Goal: Task Accomplishment & Management: Manage account settings

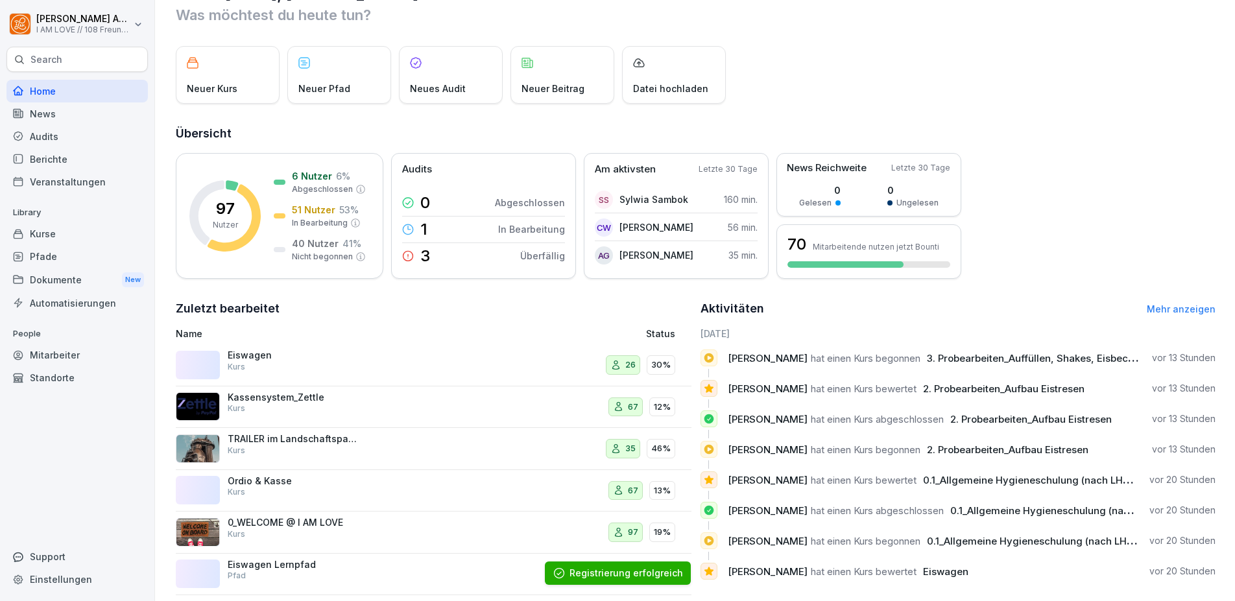
scroll to position [67, 0]
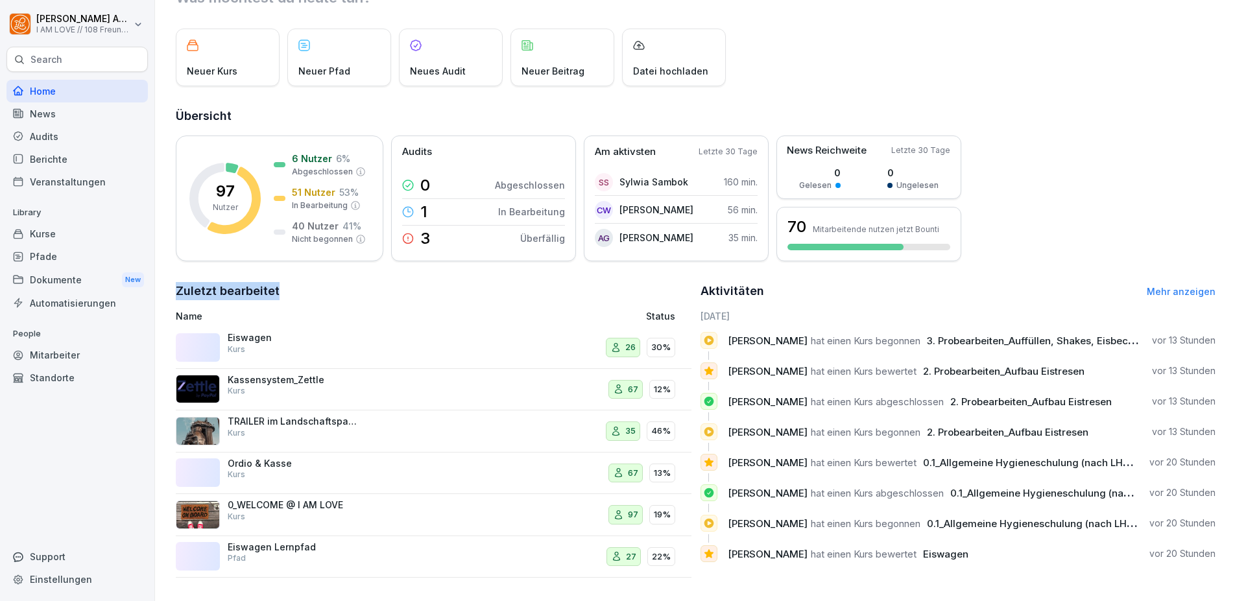
drag, startPoint x: 178, startPoint y: 280, endPoint x: 293, endPoint y: 274, distance: 115.0
click at [293, 282] on h2 "Zuletzt bearbeitet" at bounding box center [434, 291] width 516 height 18
click at [299, 282] on h2 "Zuletzt bearbeitet" at bounding box center [434, 291] width 516 height 18
drag, startPoint x: 298, startPoint y: 280, endPoint x: 167, endPoint y: 275, distance: 131.1
click at [167, 275] on div "Guten Morgen, Tillmann Was möchtest du heute tun? Neuer Kurs Neuer Pfad Neues A…" at bounding box center [695, 272] width 1080 height 658
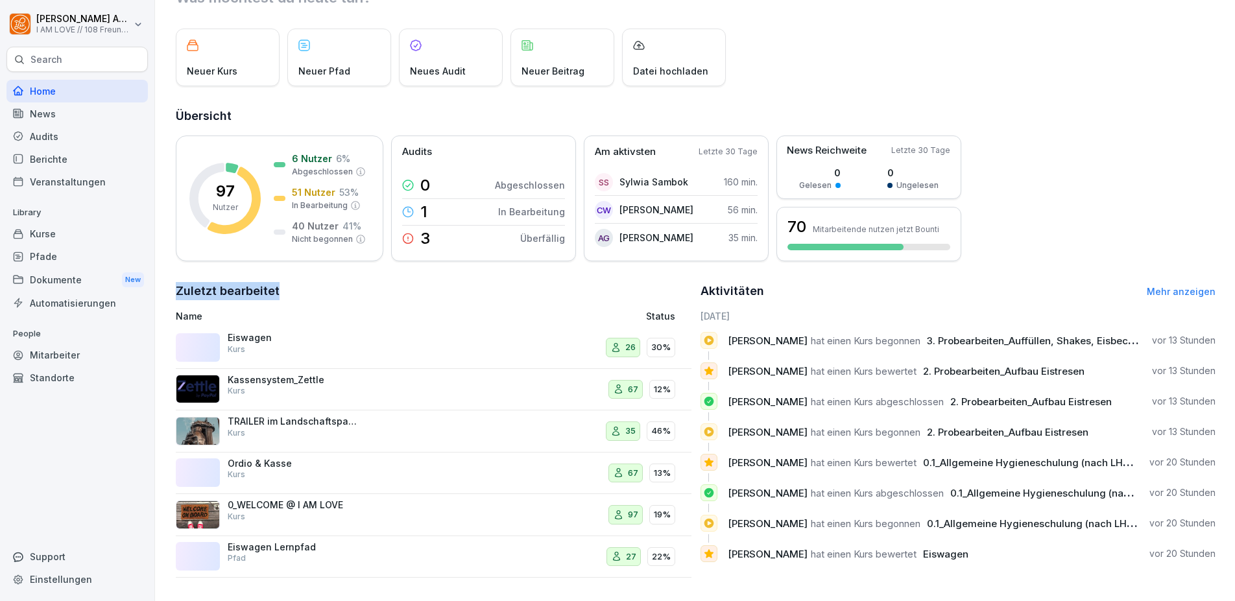
click at [183, 282] on h2 "Zuletzt bearbeitet" at bounding box center [434, 291] width 516 height 18
drag, startPoint x: 176, startPoint y: 279, endPoint x: 304, endPoint y: 278, distance: 127.2
click at [304, 282] on h2 "Zuletzt bearbeitet" at bounding box center [434, 291] width 516 height 18
drag, startPoint x: 293, startPoint y: 280, endPoint x: 175, endPoint y: 285, distance: 118.2
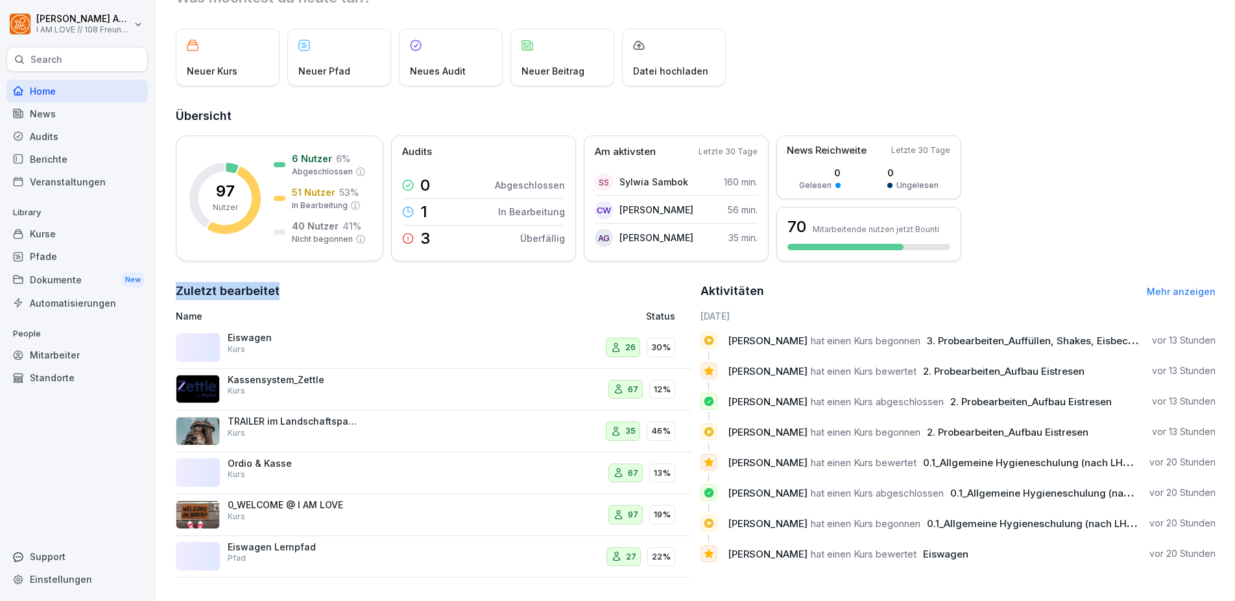
click at [167, 286] on div "Guten Morgen, Tillmann Was möchtest du heute tun? Neuer Kurs Neuer Pfad Neues A…" at bounding box center [695, 272] width 1080 height 658
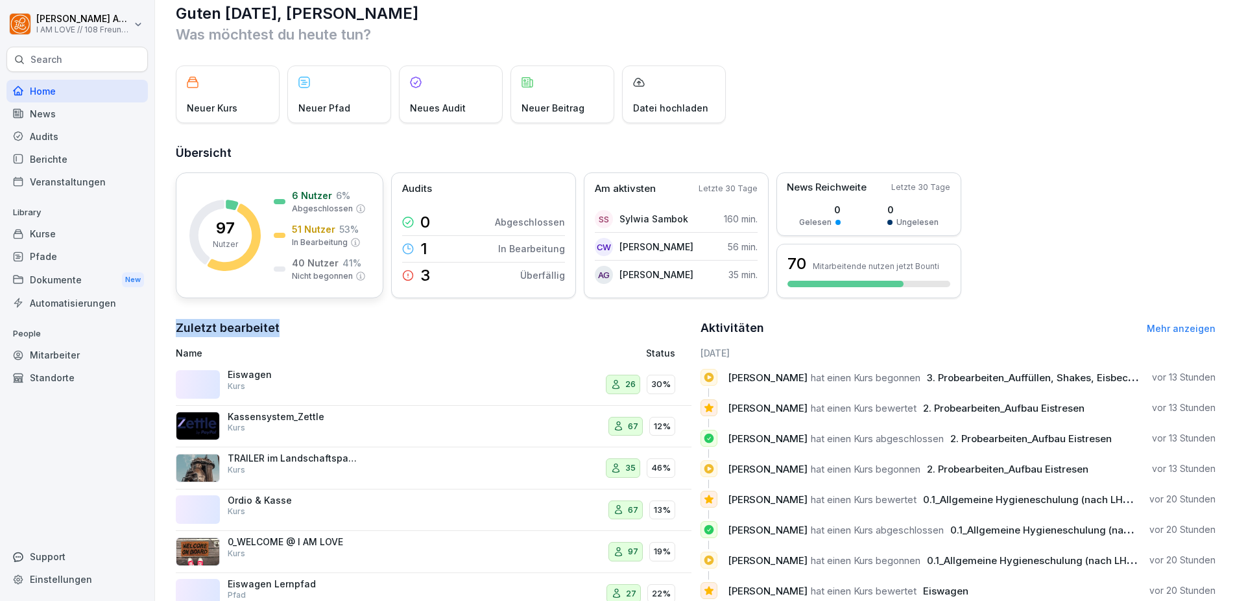
scroll to position [0, 0]
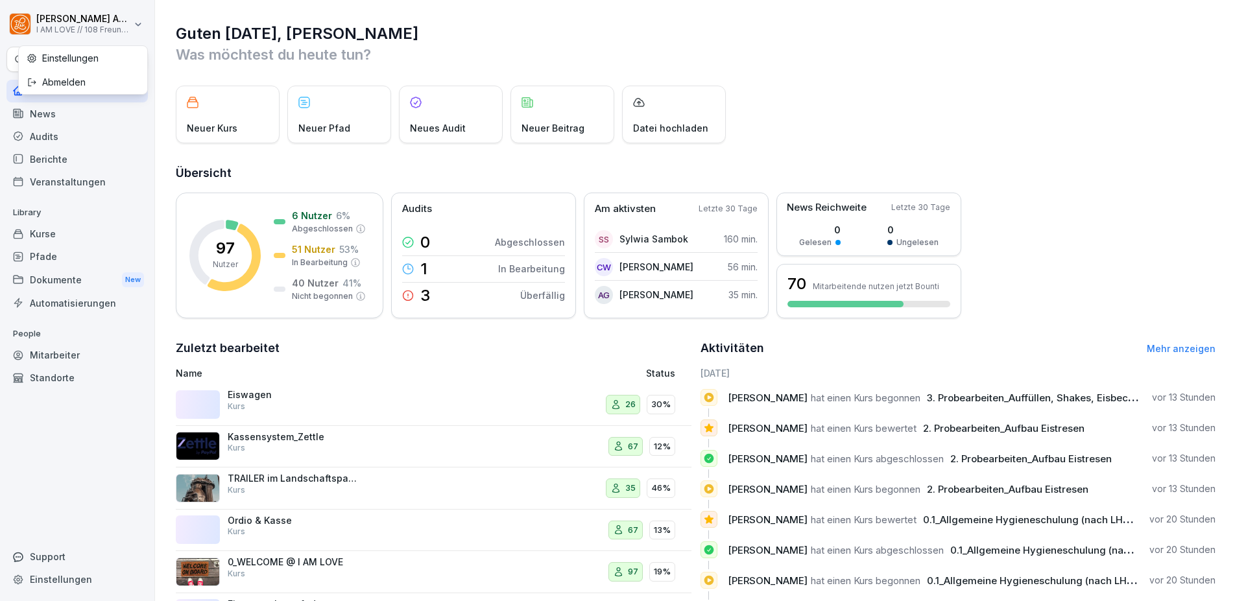
click at [128, 26] on html "Tillmann Andrée I AM LOVE // 108 Freunde GmbH Search Home News Audits Berichte …" at bounding box center [617, 300] width 1235 height 601
drag, startPoint x: 75, startPoint y: 238, endPoint x: 107, endPoint y: 233, distance: 32.8
click at [75, 238] on div "Kurse" at bounding box center [76, 234] width 141 height 23
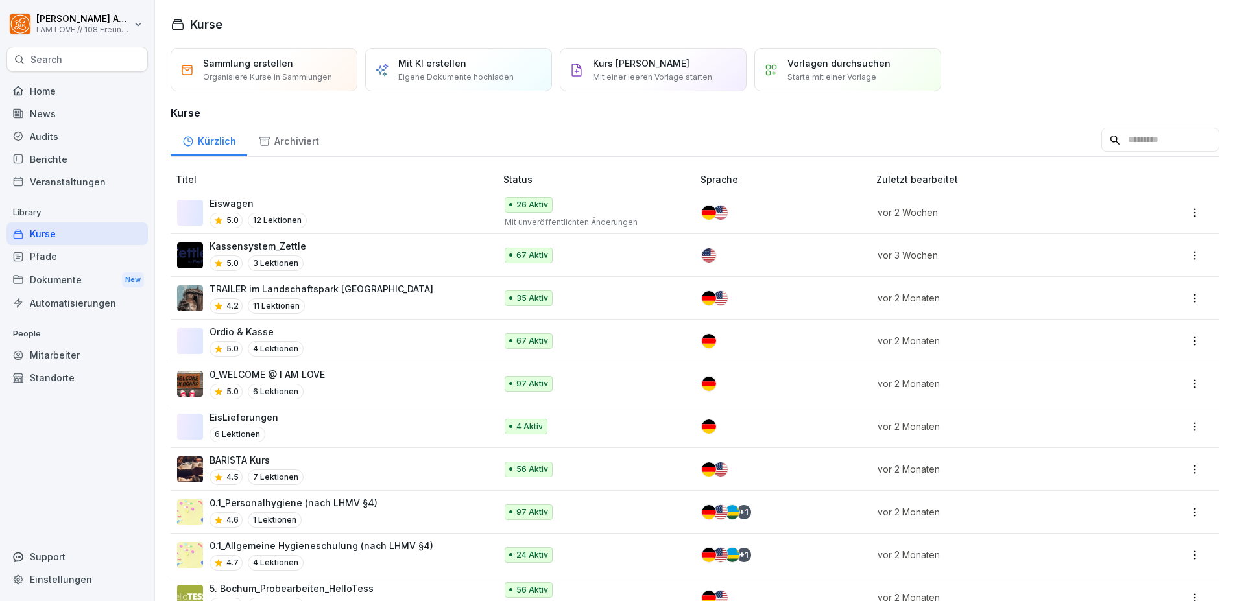
click at [51, 351] on div "Mitarbeiter" at bounding box center [76, 355] width 141 height 23
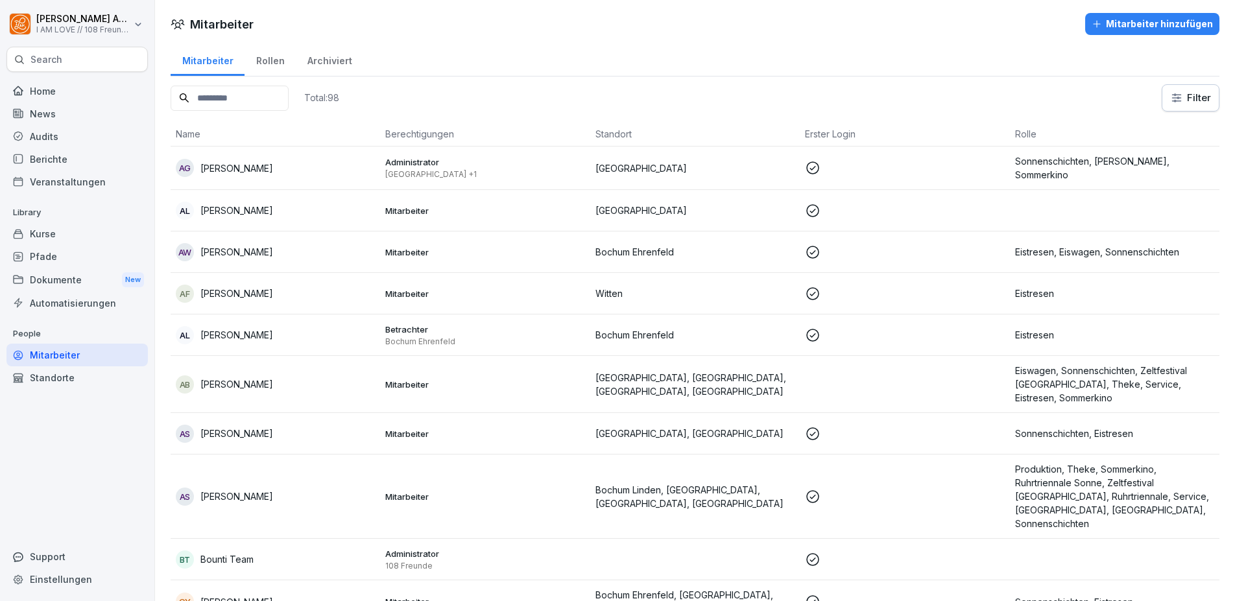
click at [45, 145] on div "Audits" at bounding box center [76, 136] width 141 height 23
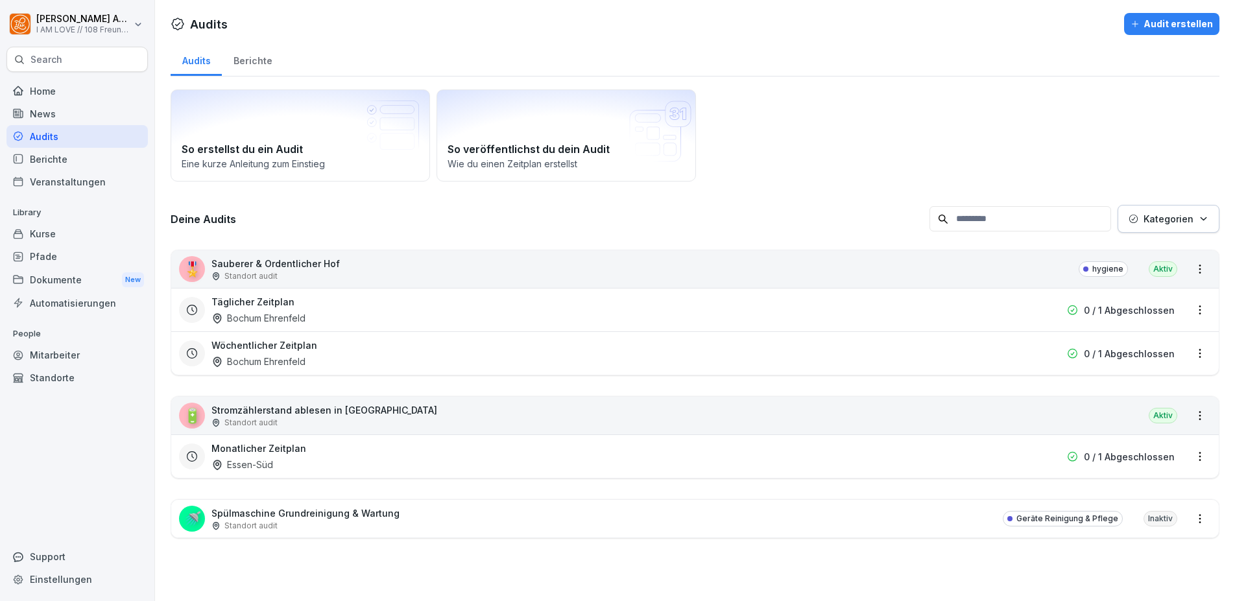
click at [57, 116] on div "News" at bounding box center [76, 113] width 141 height 23
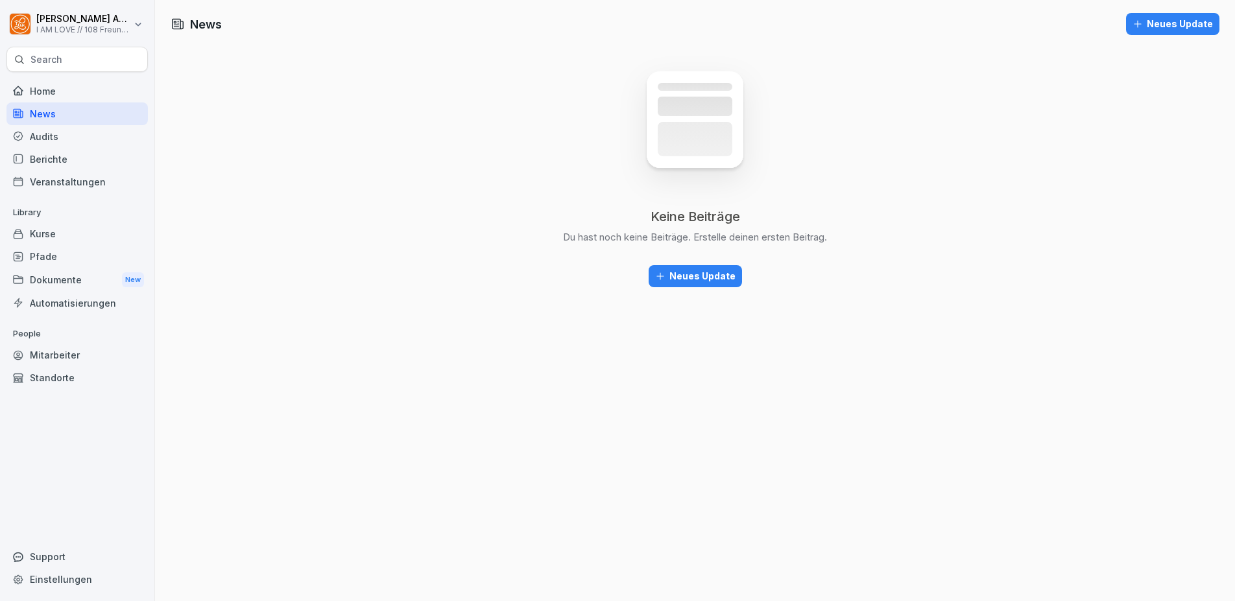
click at [62, 237] on div "Kurse" at bounding box center [76, 234] width 141 height 23
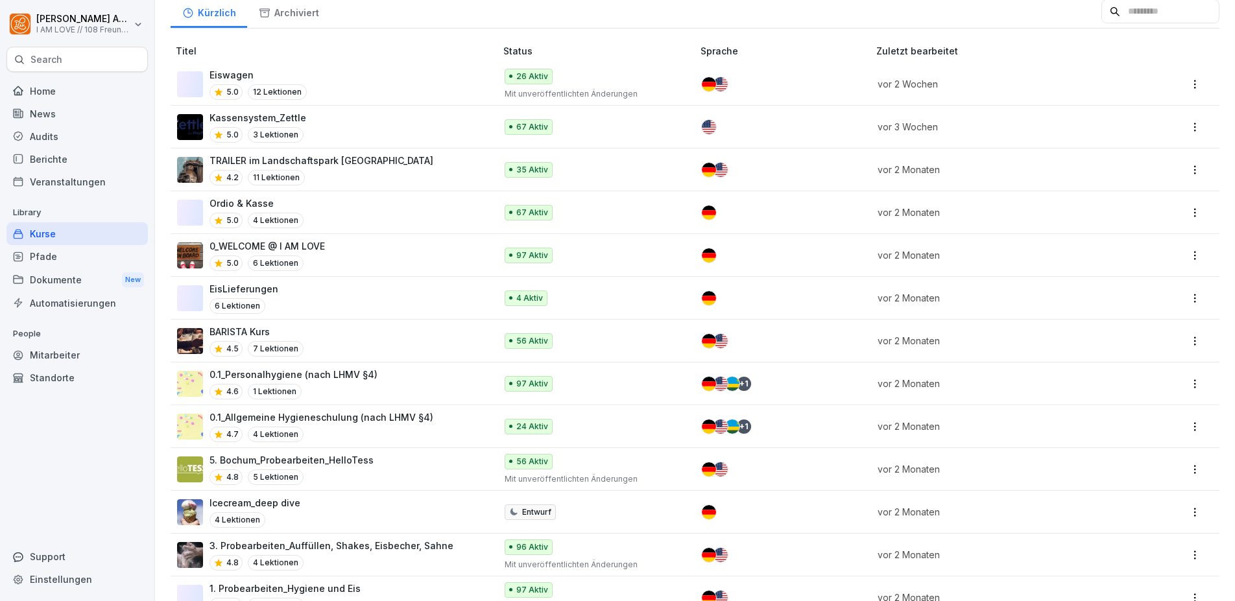
scroll to position [143, 0]
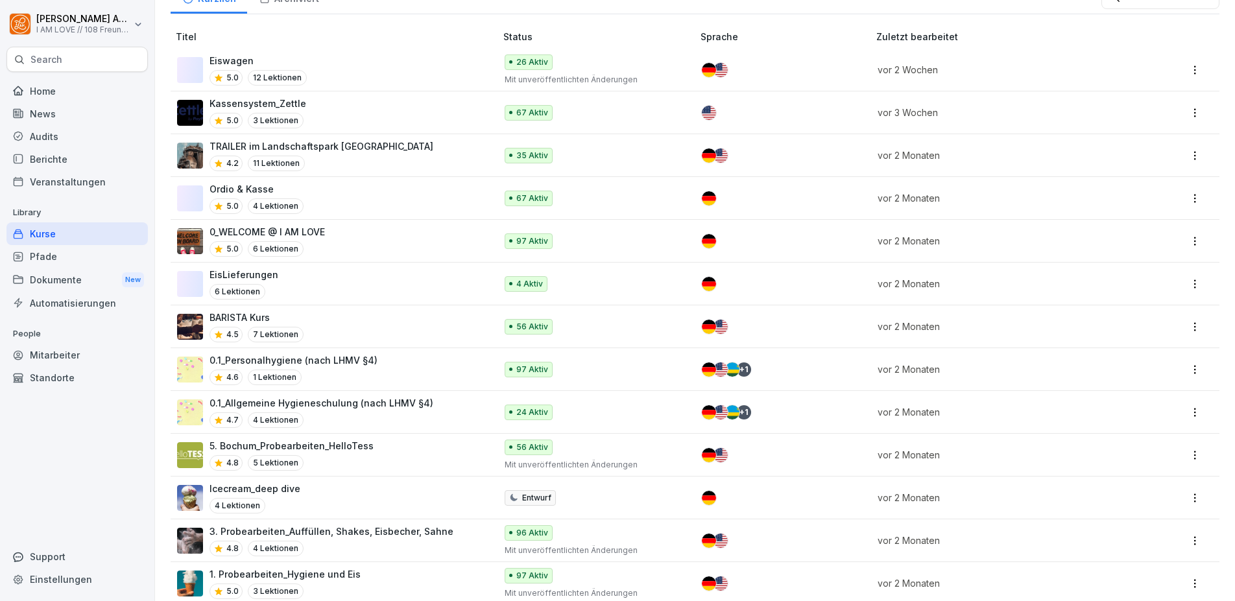
click at [348, 328] on div "BARISTA Kurs 4.5 7 Lektionen" at bounding box center [330, 327] width 306 height 32
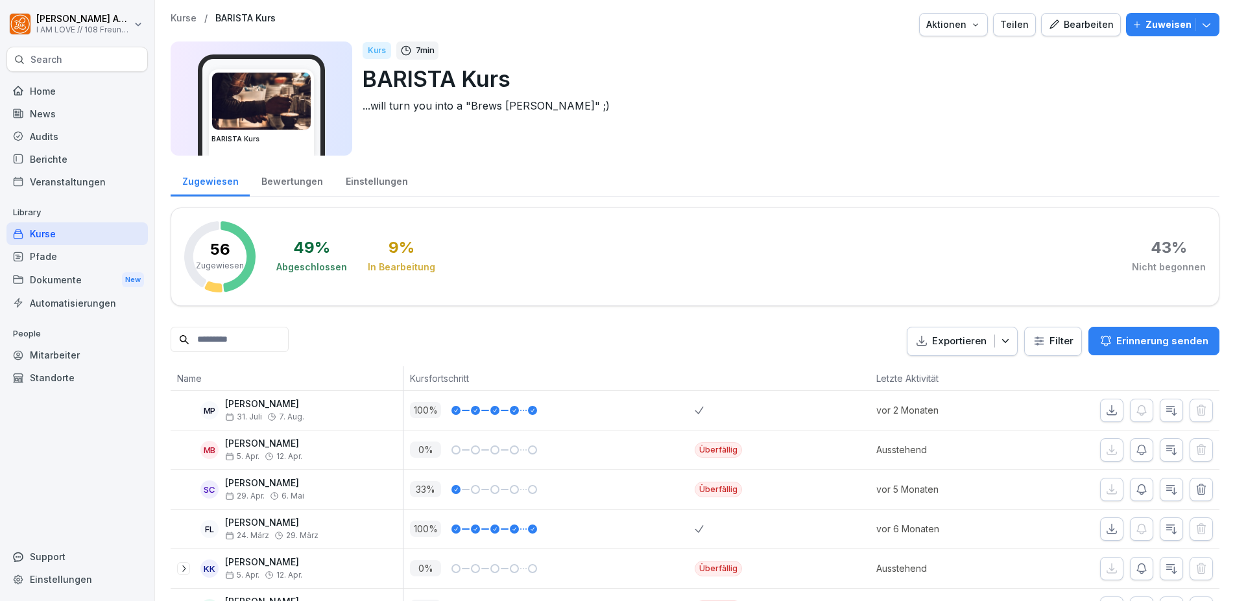
click at [291, 175] on div "Bewertungen" at bounding box center [292, 179] width 84 height 33
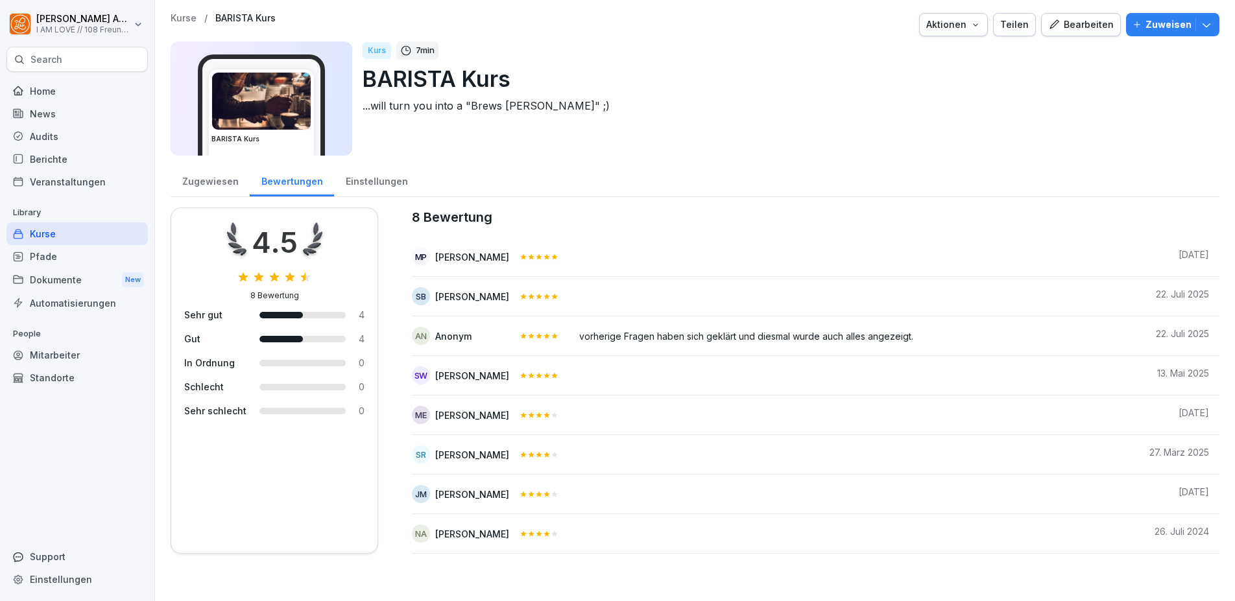
click at [195, 184] on div "Zugewiesen" at bounding box center [210, 179] width 79 height 33
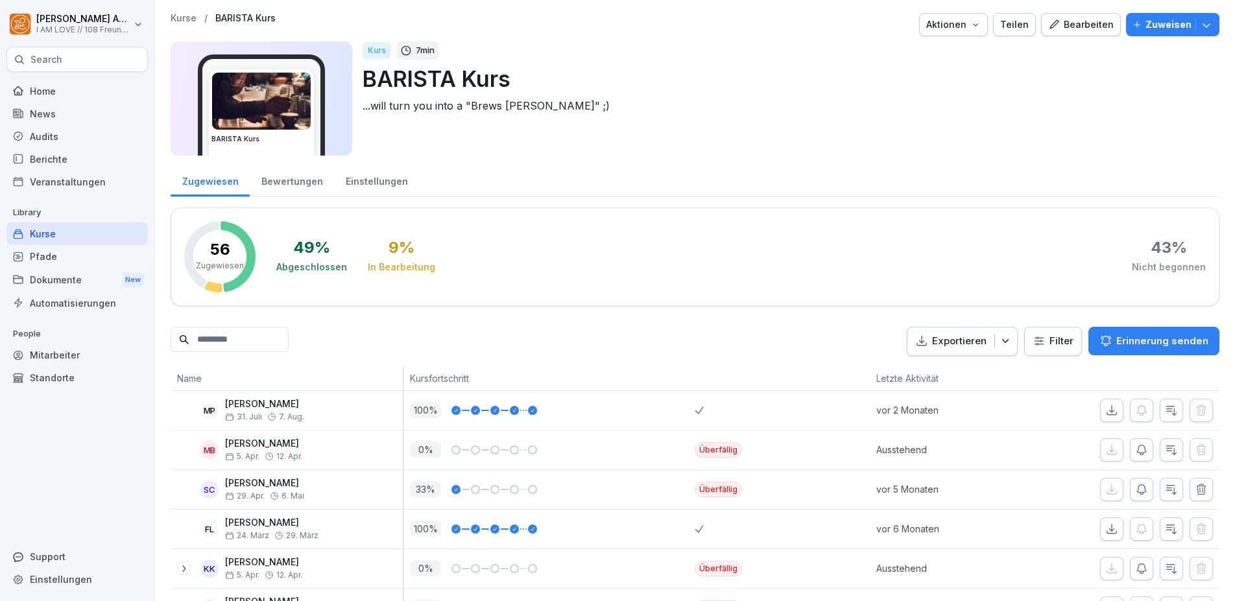
click at [1138, 26] on div "Zuweisen" at bounding box center [1173, 25] width 80 height 14
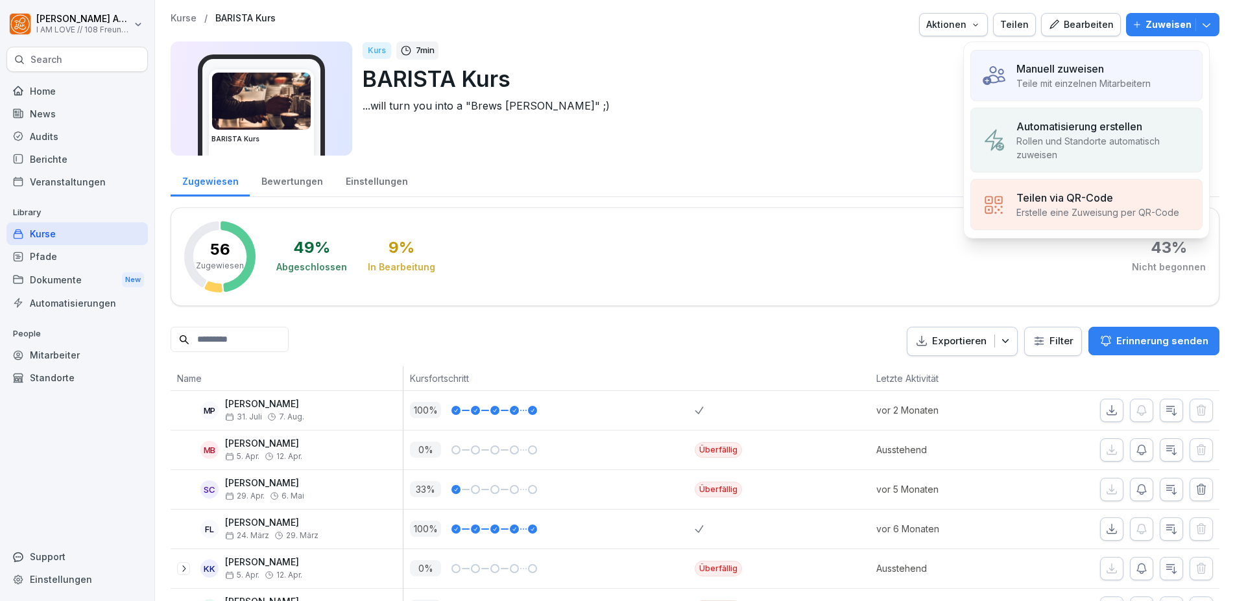
click at [1102, 83] on p "Teile mit einzelnen Mitarbeitern" at bounding box center [1084, 84] width 134 height 14
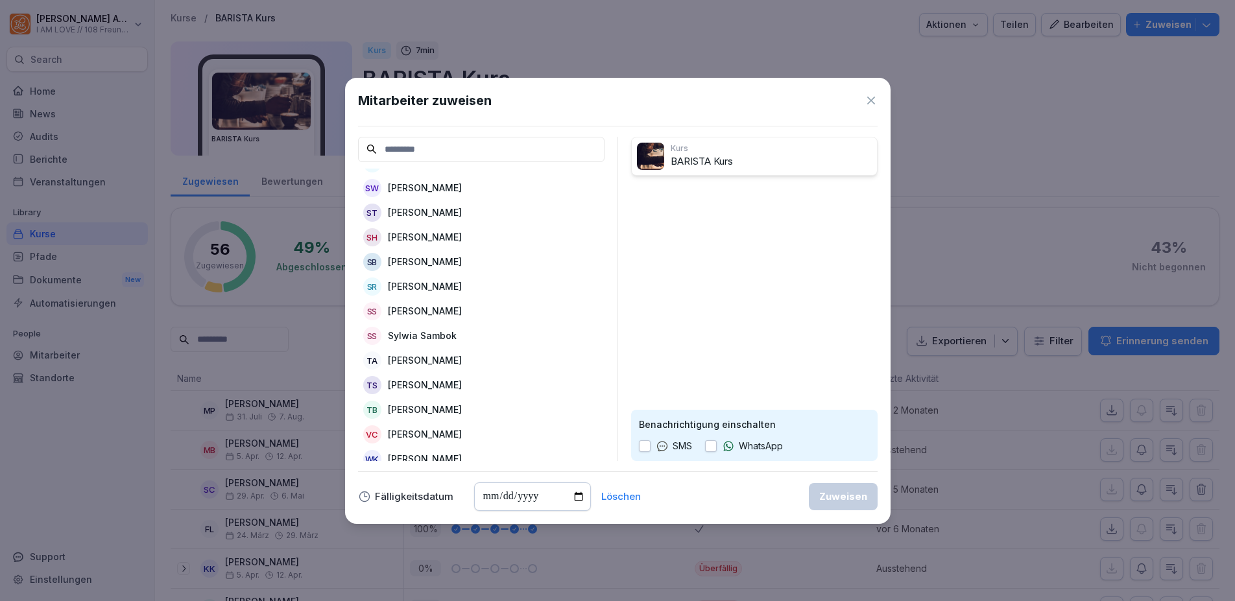
scroll to position [2132, 0]
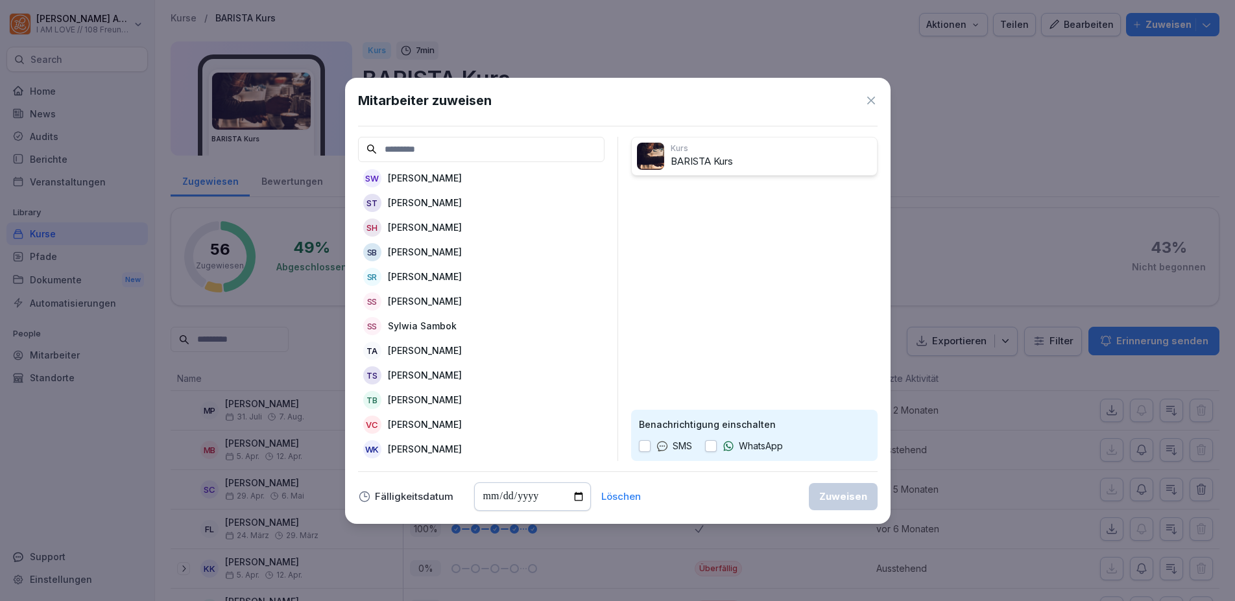
click at [868, 101] on icon at bounding box center [871, 100] width 13 height 13
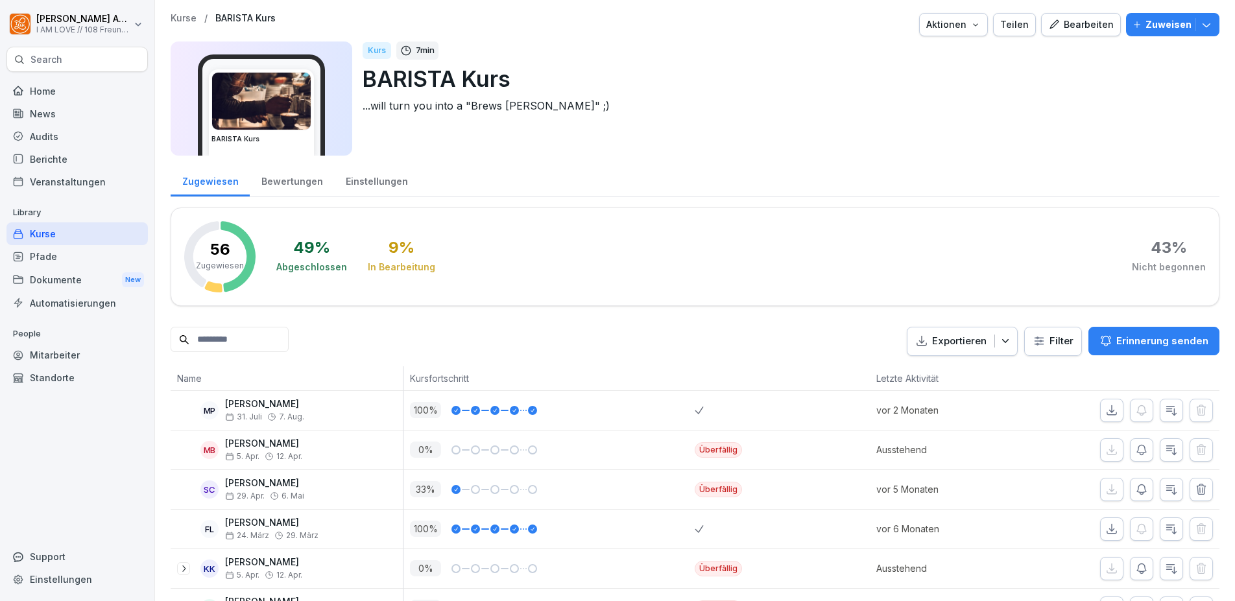
click at [61, 355] on div "Mitarbeiter" at bounding box center [76, 355] width 141 height 23
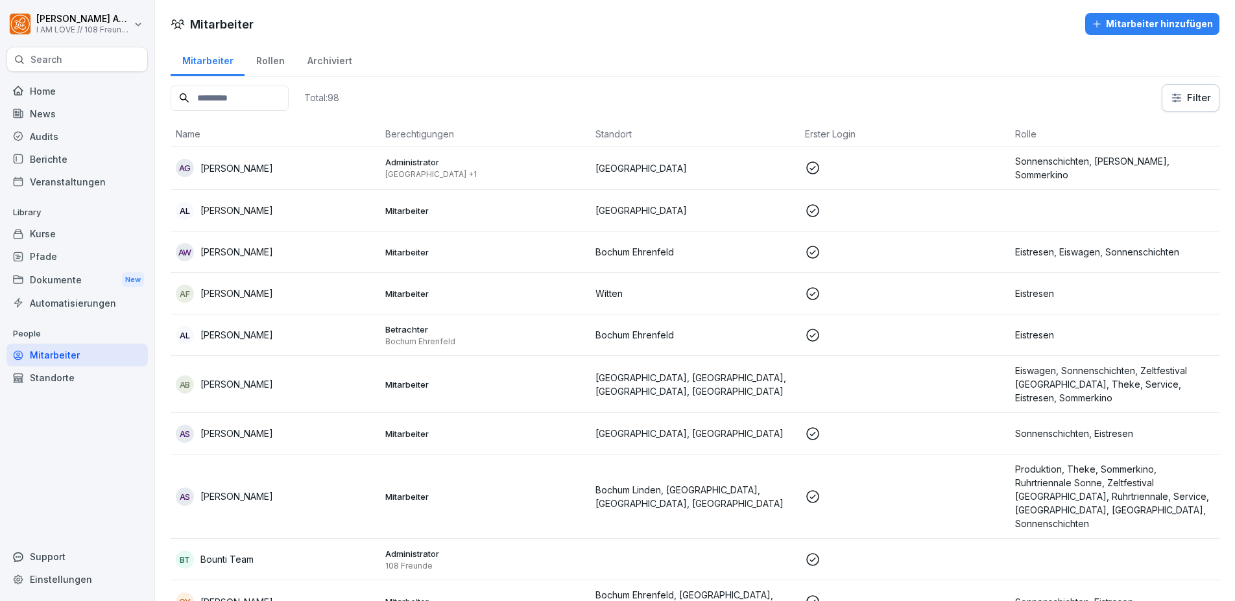
click at [1139, 21] on div "Mitarbeiter hinzufügen" at bounding box center [1152, 24] width 121 height 14
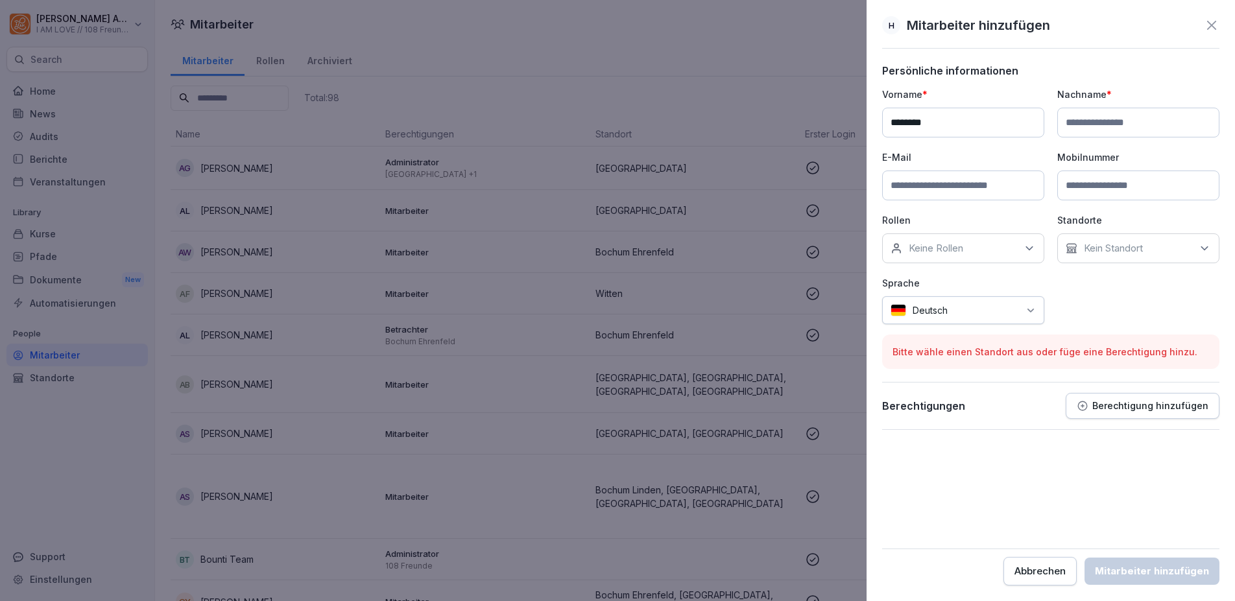
type input "*******"
click at [1084, 116] on input at bounding box center [1138, 123] width 162 height 30
type input "*********"
click at [906, 186] on input at bounding box center [963, 186] width 162 height 30
paste input "**********"
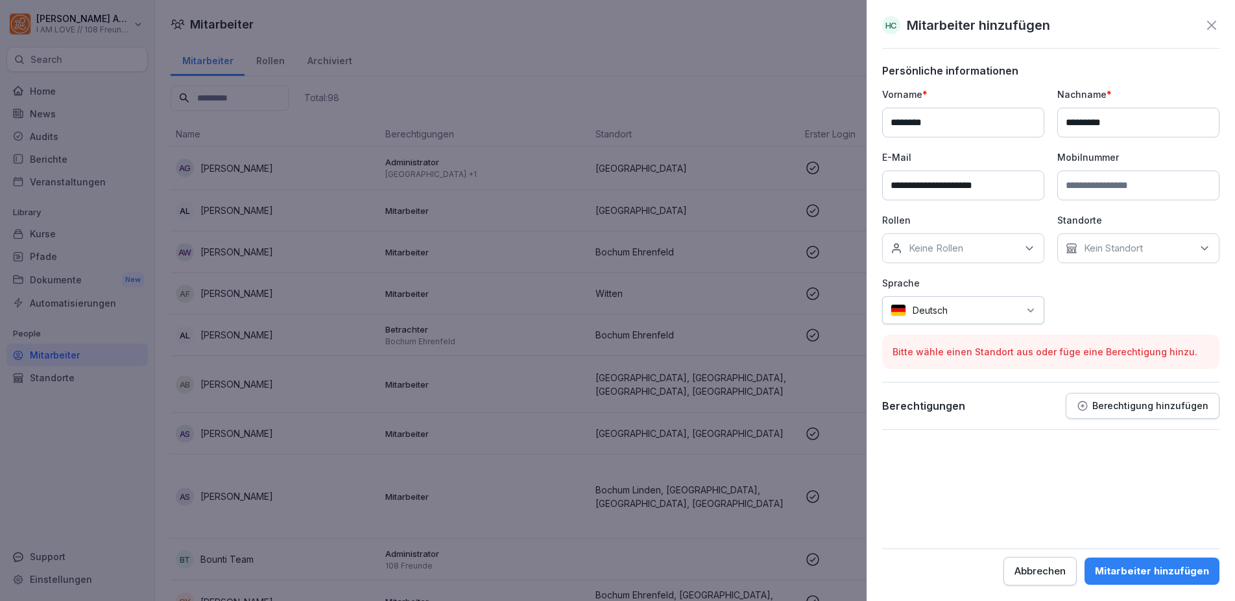
type input "**********"
click at [1096, 194] on input at bounding box center [1138, 186] width 162 height 30
click at [1096, 191] on input "**********" at bounding box center [1138, 186] width 162 height 30
click at [1116, 187] on input "**********" at bounding box center [1138, 186] width 162 height 30
type input "**********"
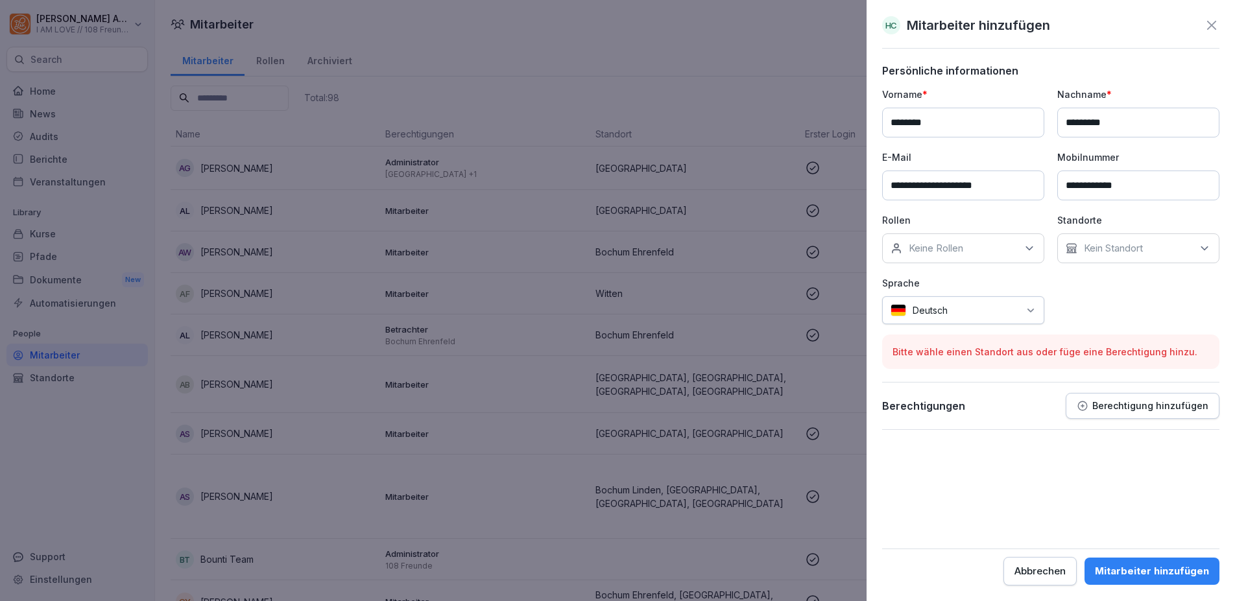
click at [1010, 248] on div "Keine Rollen" at bounding box center [963, 249] width 162 height 30
click at [895, 359] on button "Eiswagen" at bounding box center [897, 358] width 12 height 12
click at [1100, 285] on div "**********" at bounding box center [1050, 206] width 337 height 237
click at [1124, 254] on p "Kein Standort" at bounding box center [1113, 248] width 59 height 13
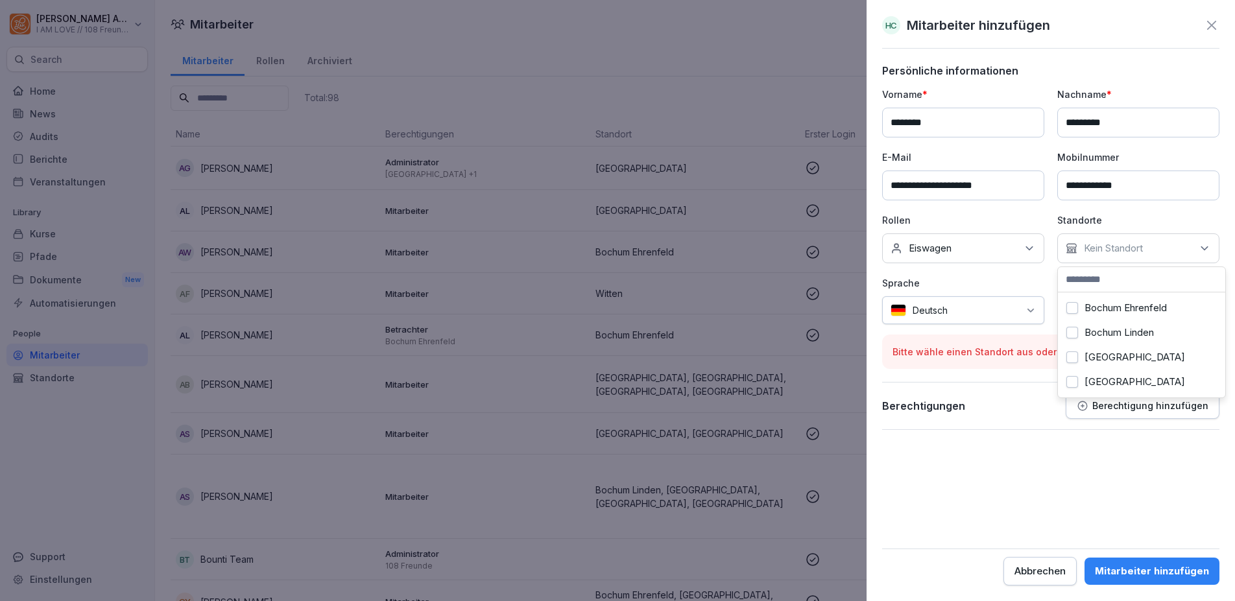
click at [1115, 310] on label "Bochum Ehrenfeld" at bounding box center [1126, 308] width 82 height 12
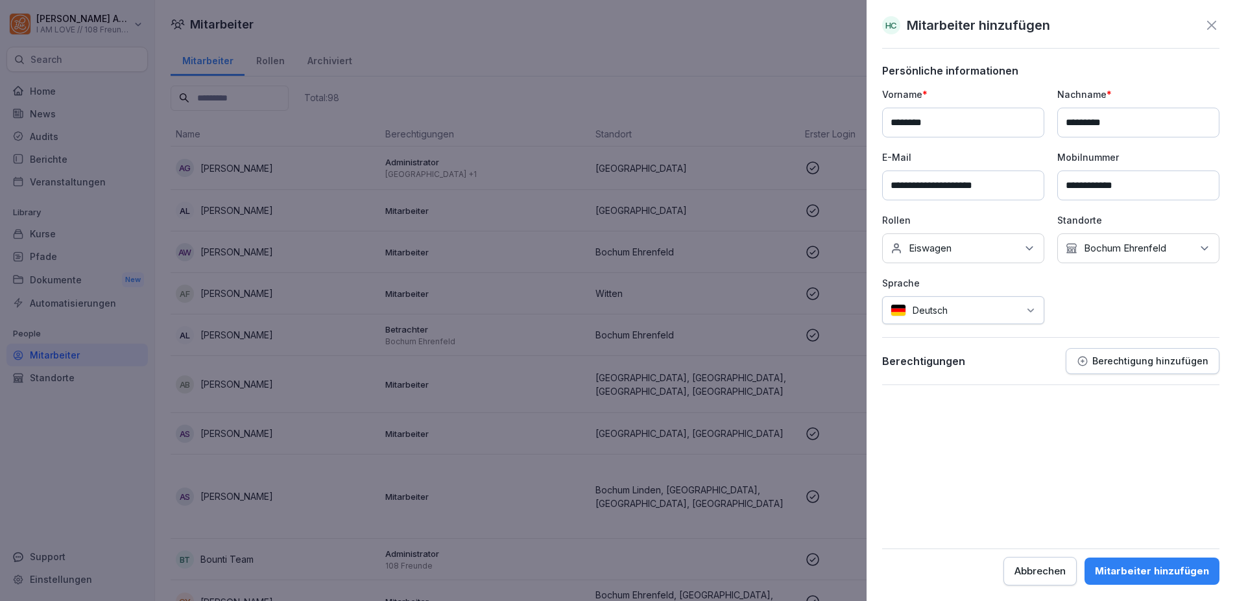
click at [1136, 223] on p "Standorte" at bounding box center [1138, 220] width 162 height 14
click at [1125, 359] on p "Berechtigung hinzufügen" at bounding box center [1150, 361] width 116 height 10
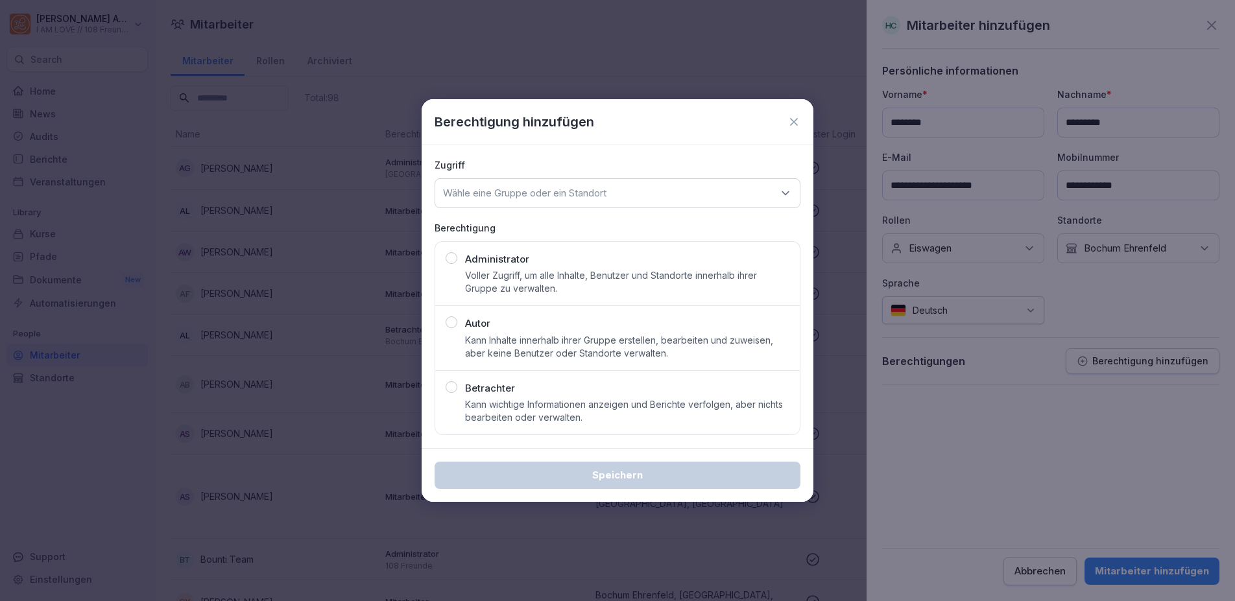
click at [793, 124] on icon at bounding box center [794, 122] width 8 height 8
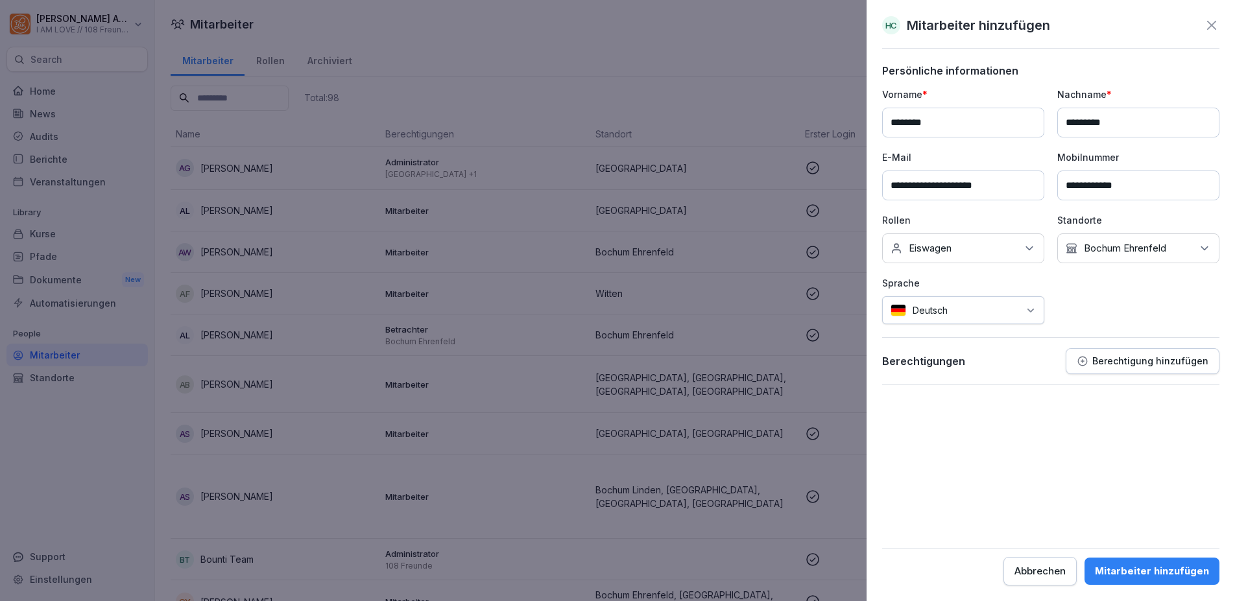
click at [1154, 575] on div "Mitarbeiter hinzufügen" at bounding box center [1152, 571] width 114 height 14
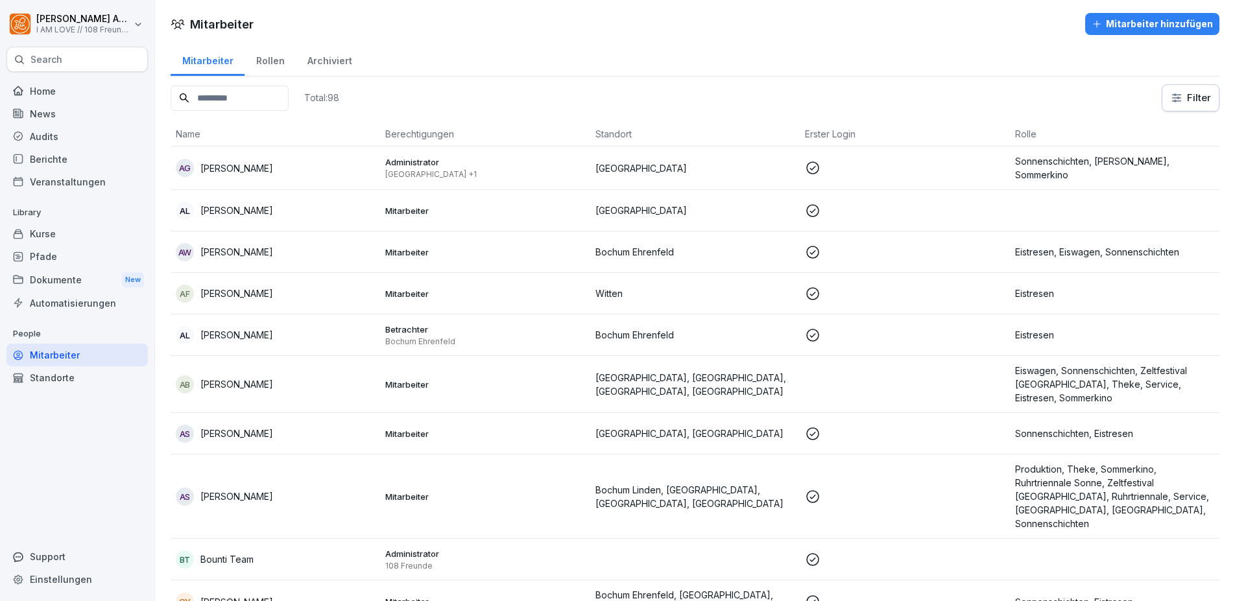
click at [66, 232] on div "Kurse" at bounding box center [76, 234] width 141 height 23
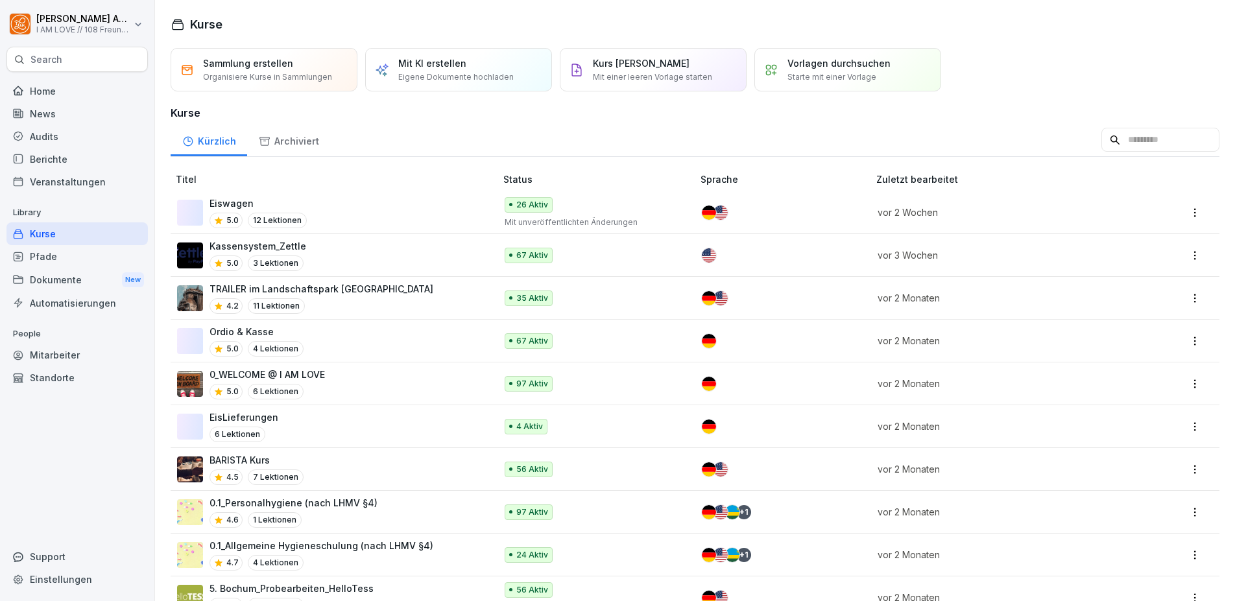
click at [285, 137] on div "Archiviert" at bounding box center [288, 139] width 83 height 33
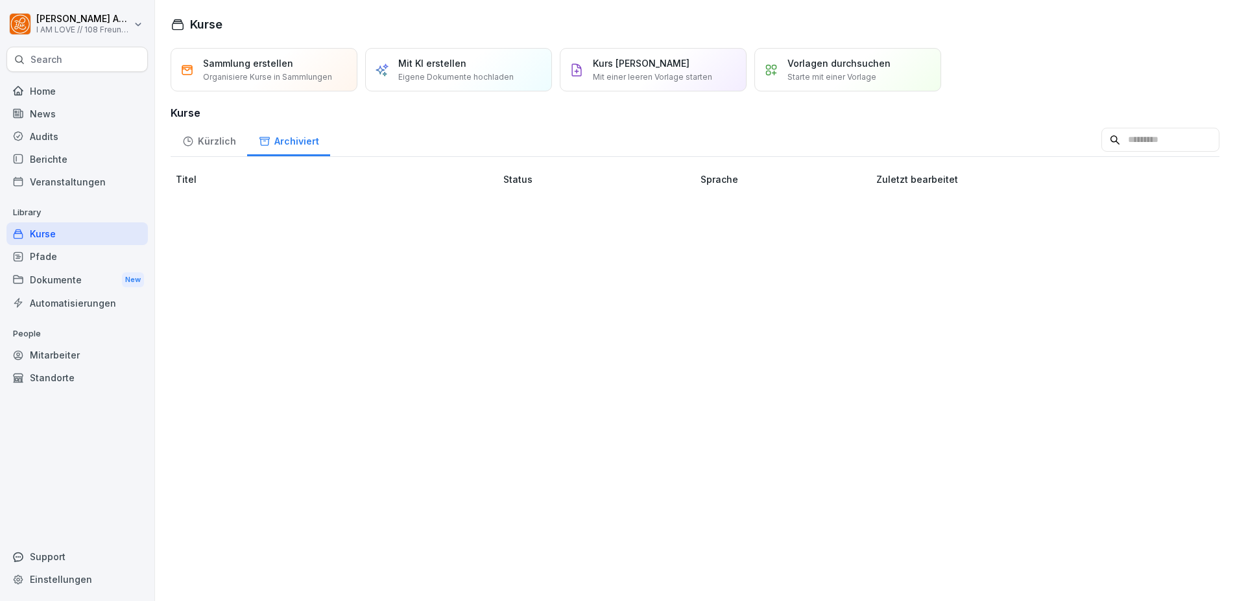
click at [220, 142] on div "Kürzlich" at bounding box center [209, 139] width 77 height 33
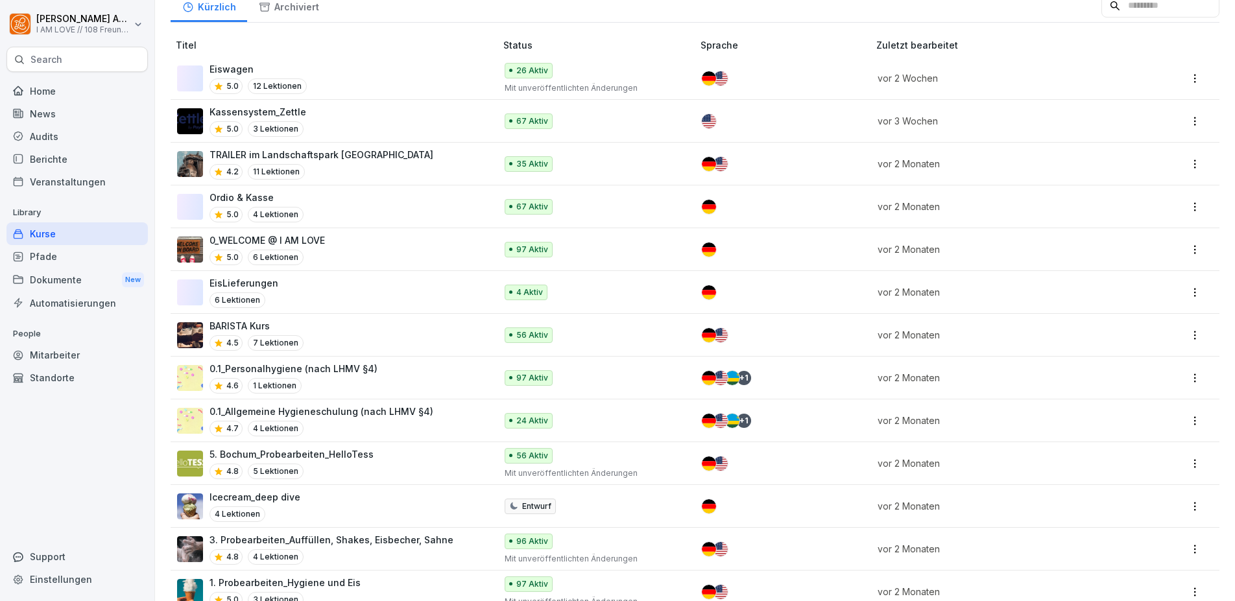
scroll to position [106, 0]
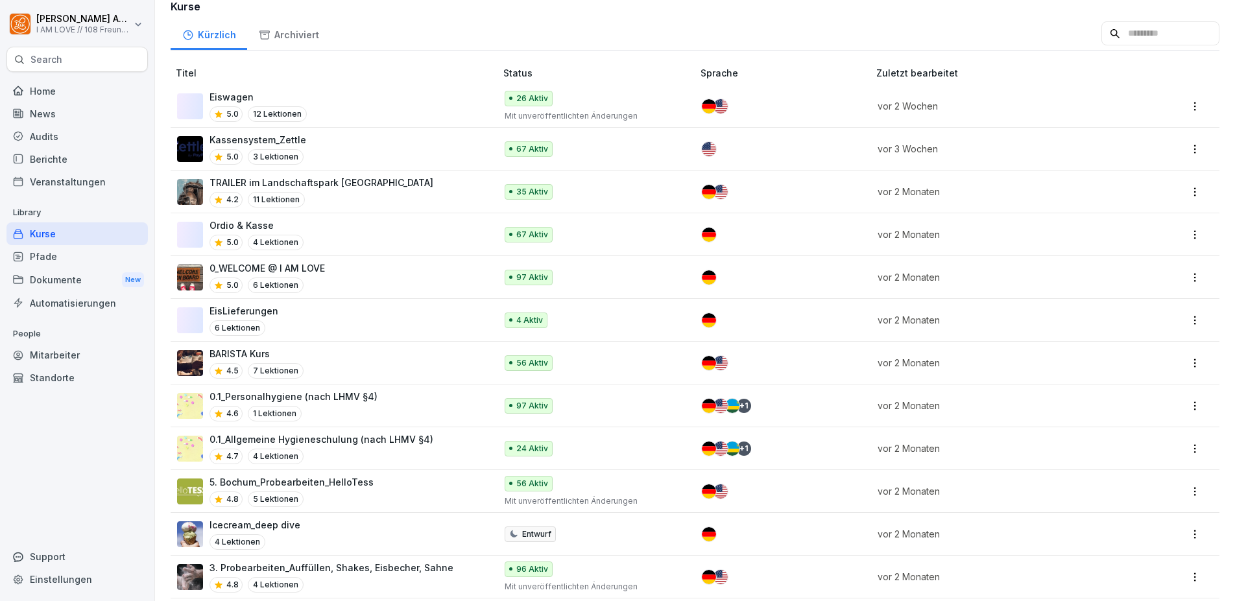
click at [396, 357] on div "BARISTA Kurs 4.5 7 Lektionen" at bounding box center [330, 363] width 306 height 32
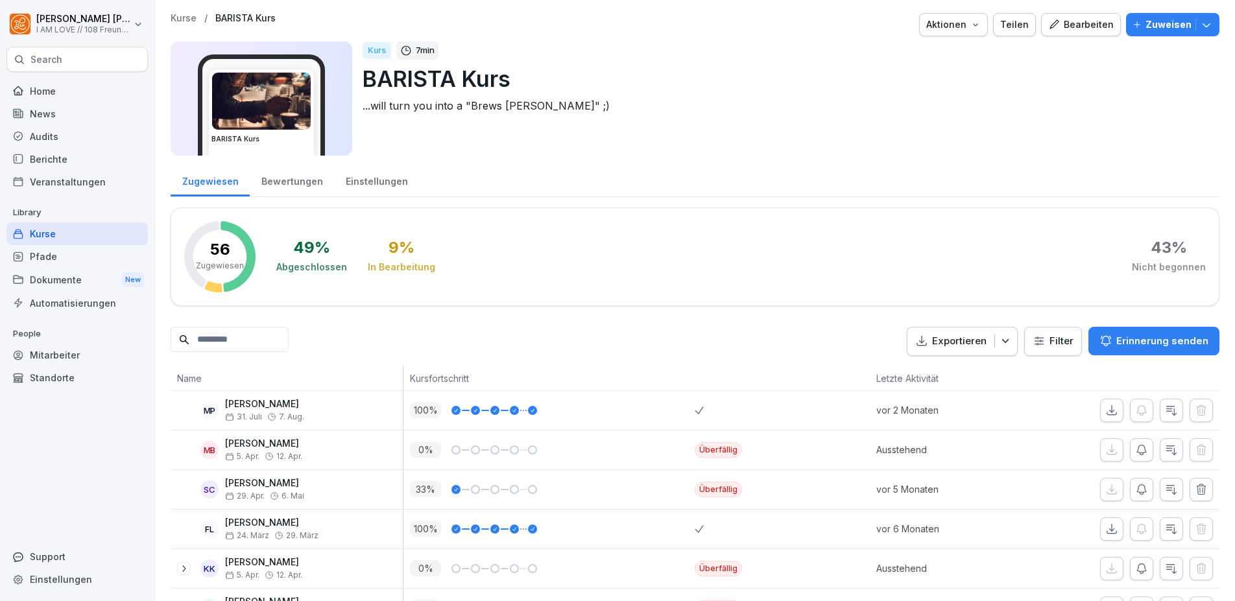
click at [1000, 28] on div "Teilen" at bounding box center [1014, 25] width 29 height 14
click at [688, 118] on div "Kurs 7 min BARISTA Kurs ...will turn you into a "Brews Lee" ;)" at bounding box center [786, 99] width 847 height 114
click at [1162, 23] on p "Zuweisen" at bounding box center [1169, 25] width 46 height 14
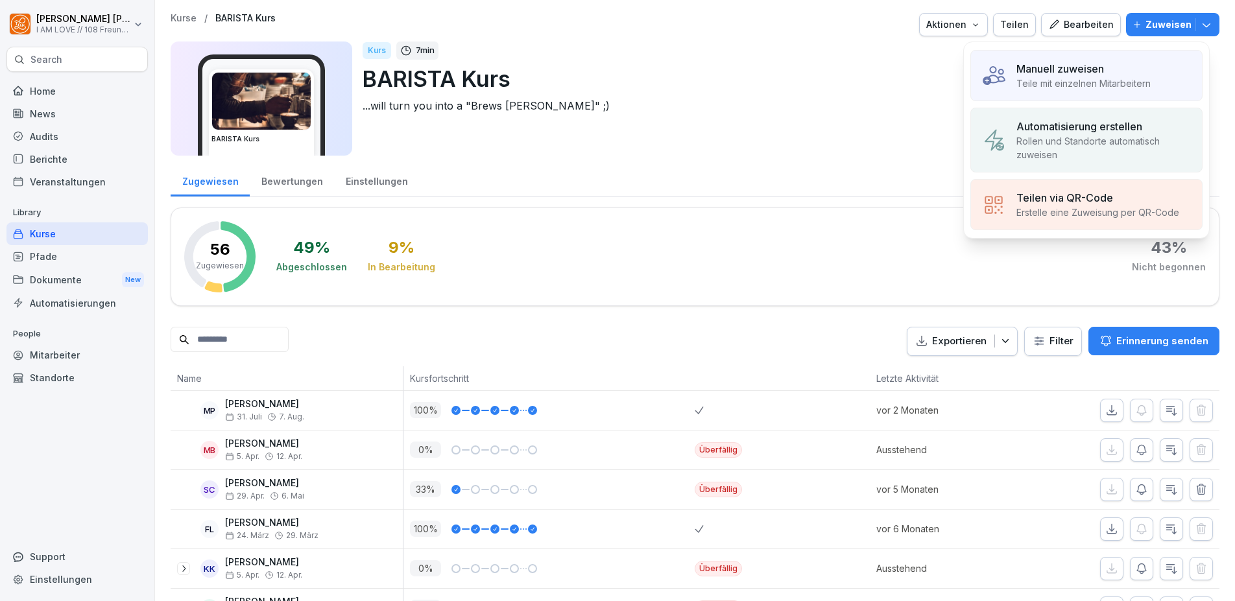
click at [1103, 84] on p "Teile mit einzelnen Mitarbeitern" at bounding box center [1084, 84] width 134 height 14
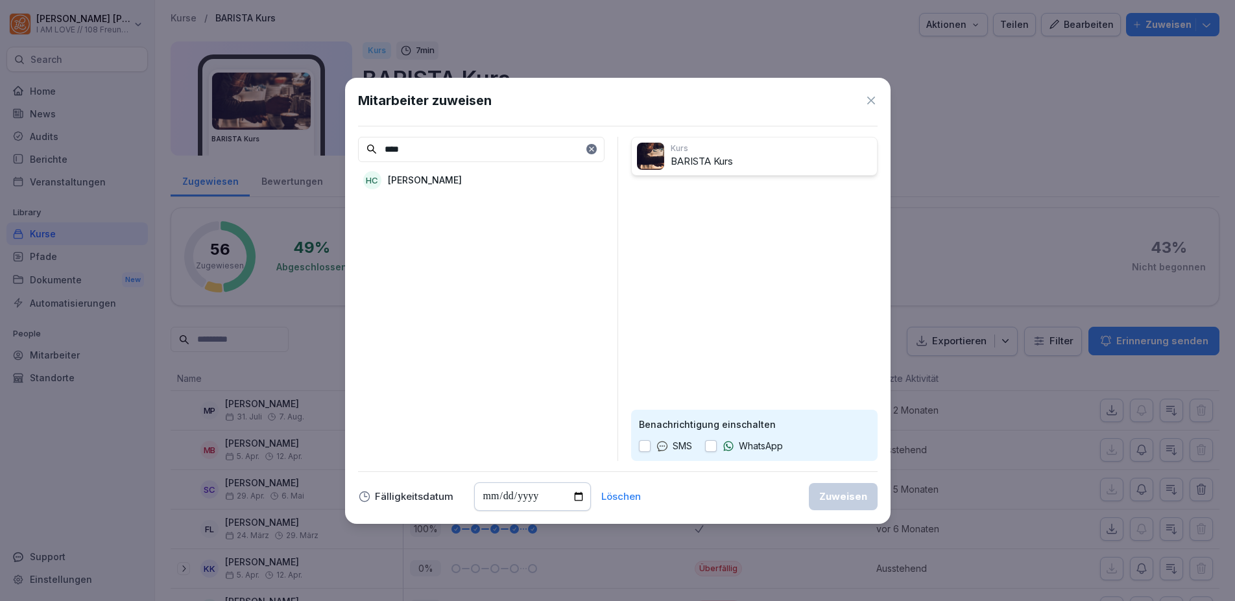
type input "****"
click at [457, 180] on p "[PERSON_NAME]" at bounding box center [425, 180] width 74 height 14
click at [645, 450] on button "button" at bounding box center [645, 446] width 12 height 12
click at [713, 452] on button "button" at bounding box center [711, 446] width 12 height 12
click at [836, 498] on div "Zuweisen" at bounding box center [843, 497] width 48 height 14
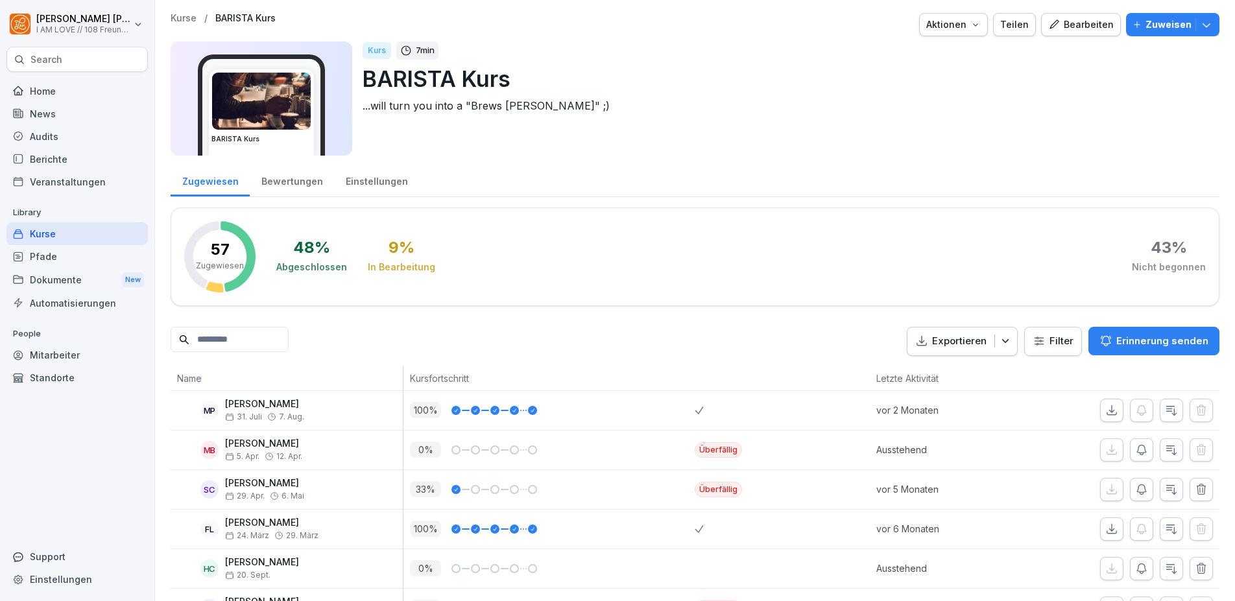
click at [1009, 25] on div "Teilen" at bounding box center [1014, 25] width 29 height 14
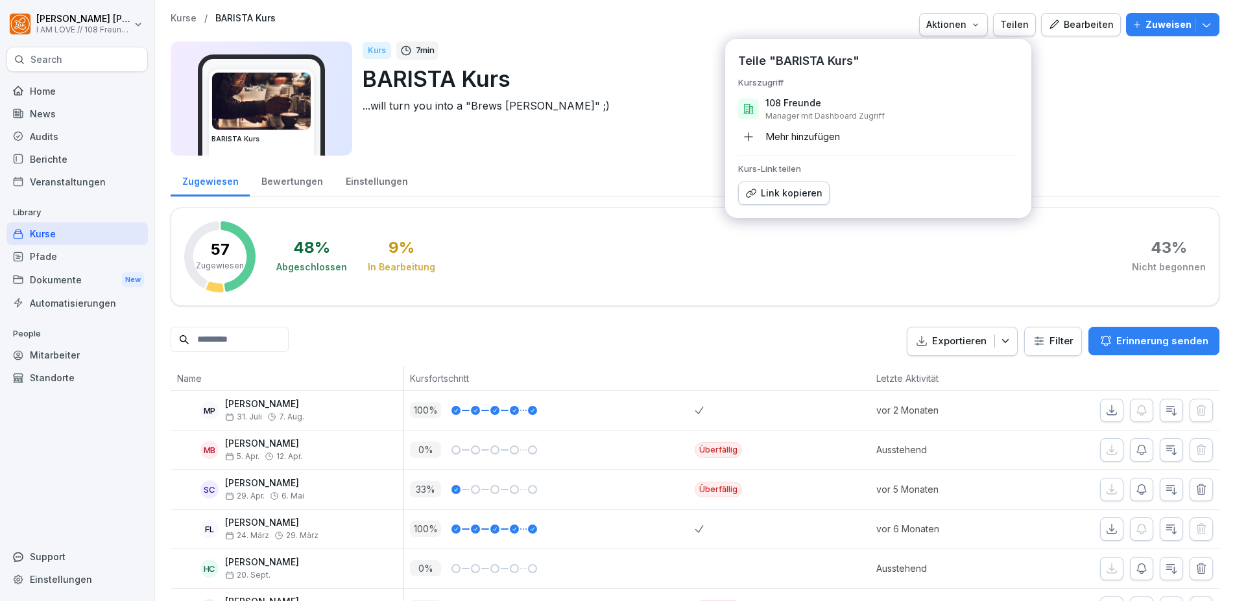
click at [789, 191] on div "Link kopieren" at bounding box center [783, 193] width 77 height 14
